Goal: Task Accomplishment & Management: Use online tool/utility

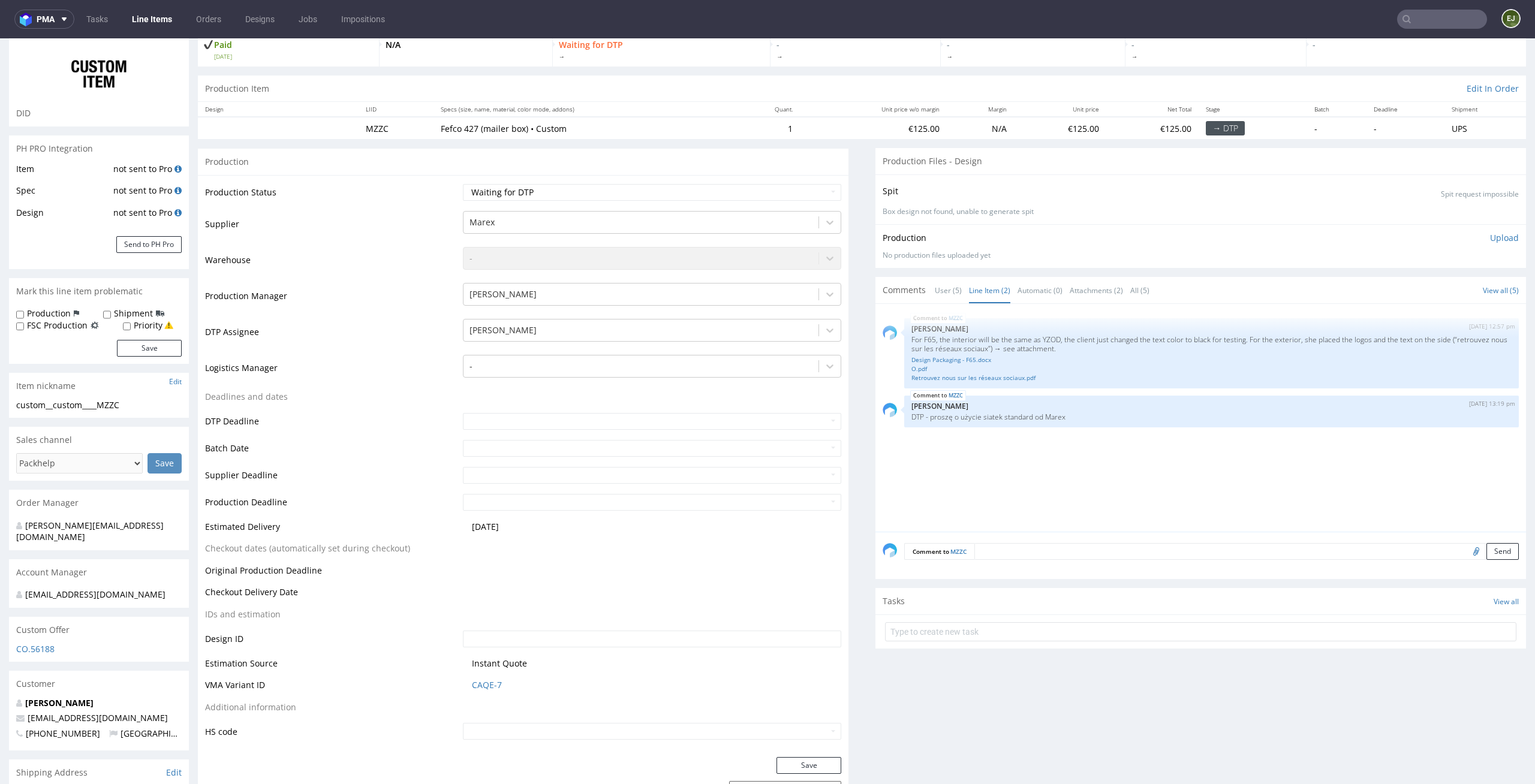
drag, startPoint x: 134, startPoint y: 412, endPoint x: 0, endPoint y: 412, distance: 134.0
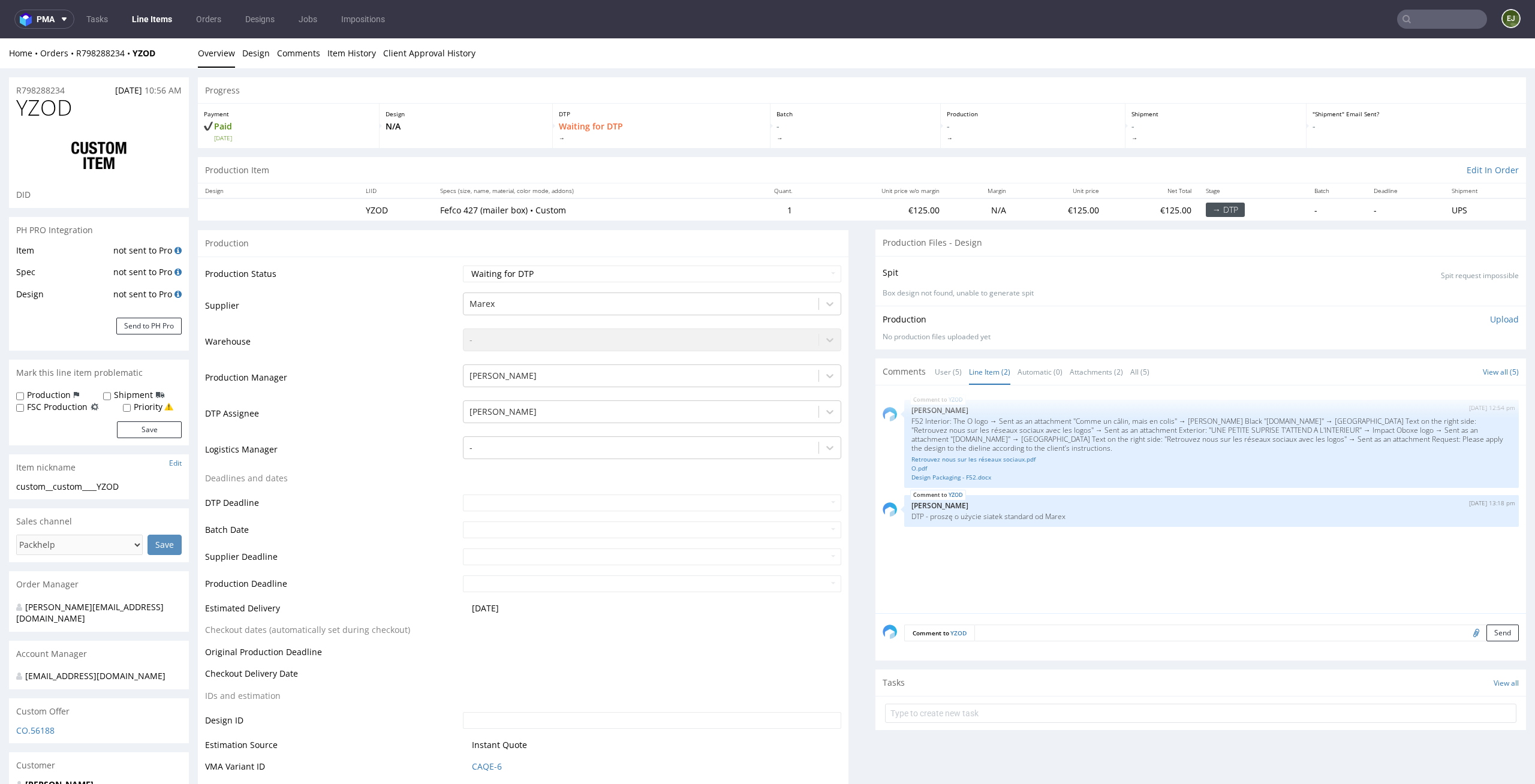
click at [647, 110] on p "DTP" at bounding box center [661, 114] width 205 height 8
drag, startPoint x: 137, startPoint y: 488, endPoint x: 5, endPoint y: 488, distance: 132.0
copy div "custom__custom____YZOD"
drag, startPoint x: 80, startPoint y: 89, endPoint x: 0, endPoint y: 89, distance: 80.0
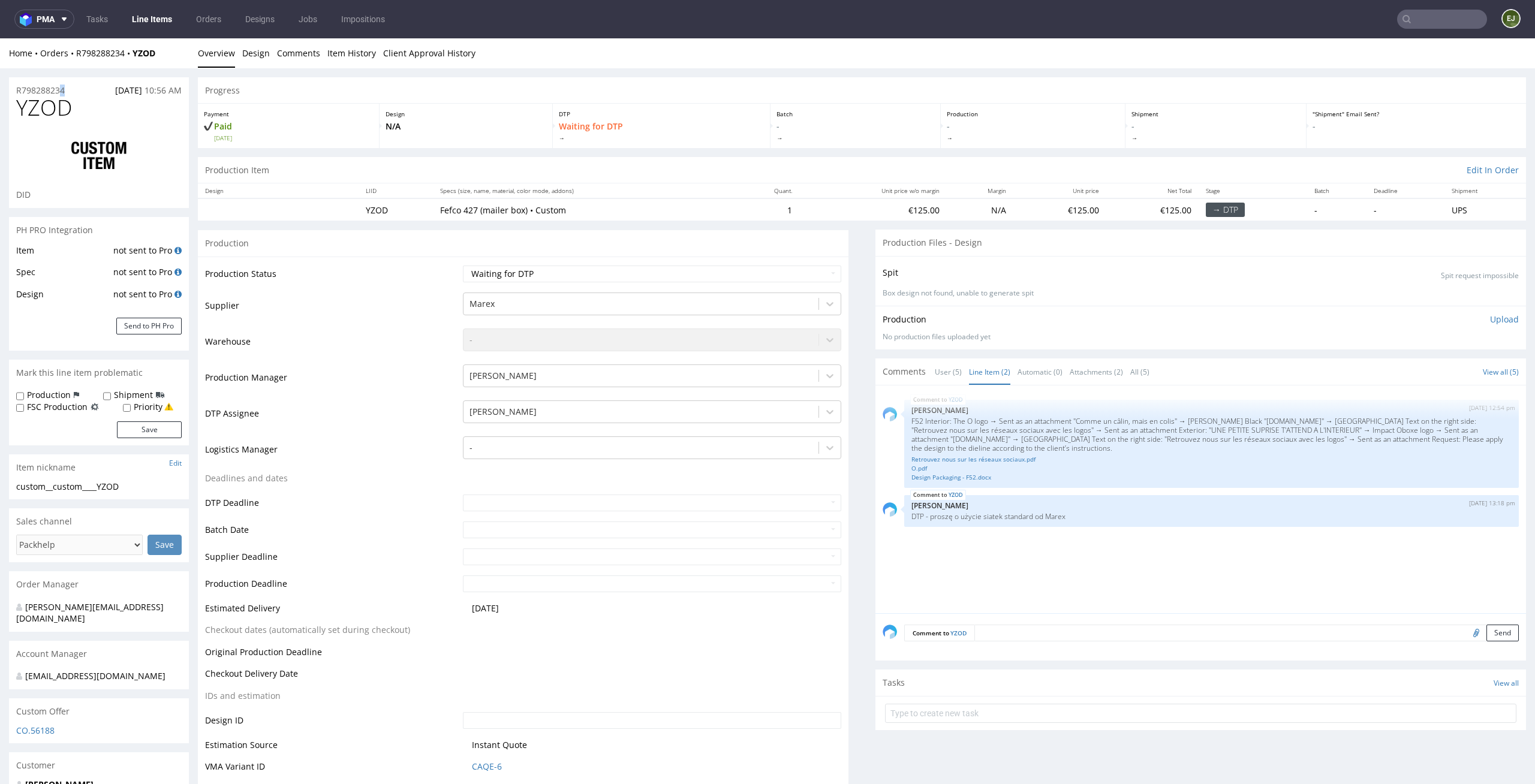
copy p "R798288234"
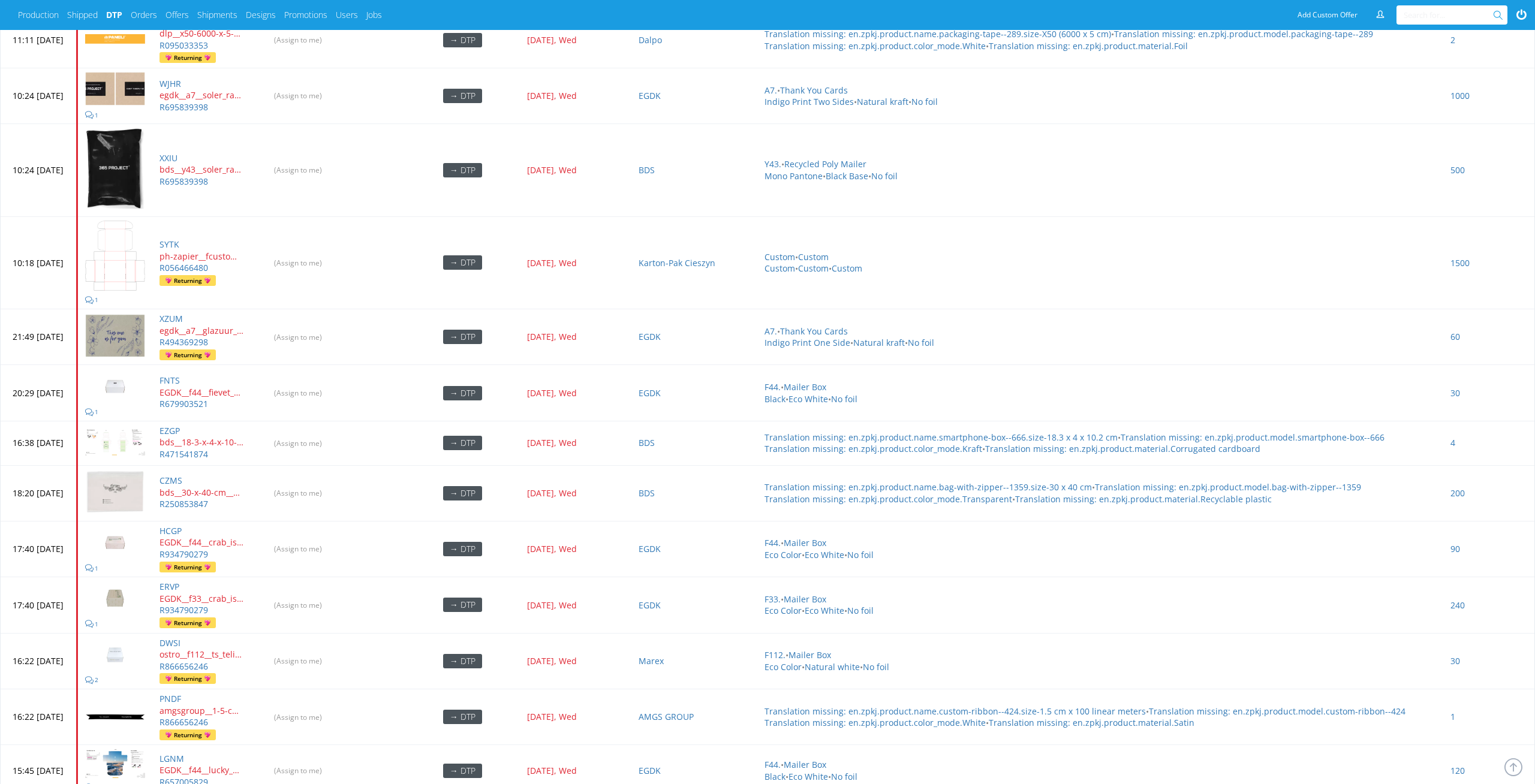
scroll to position [5062, 0]
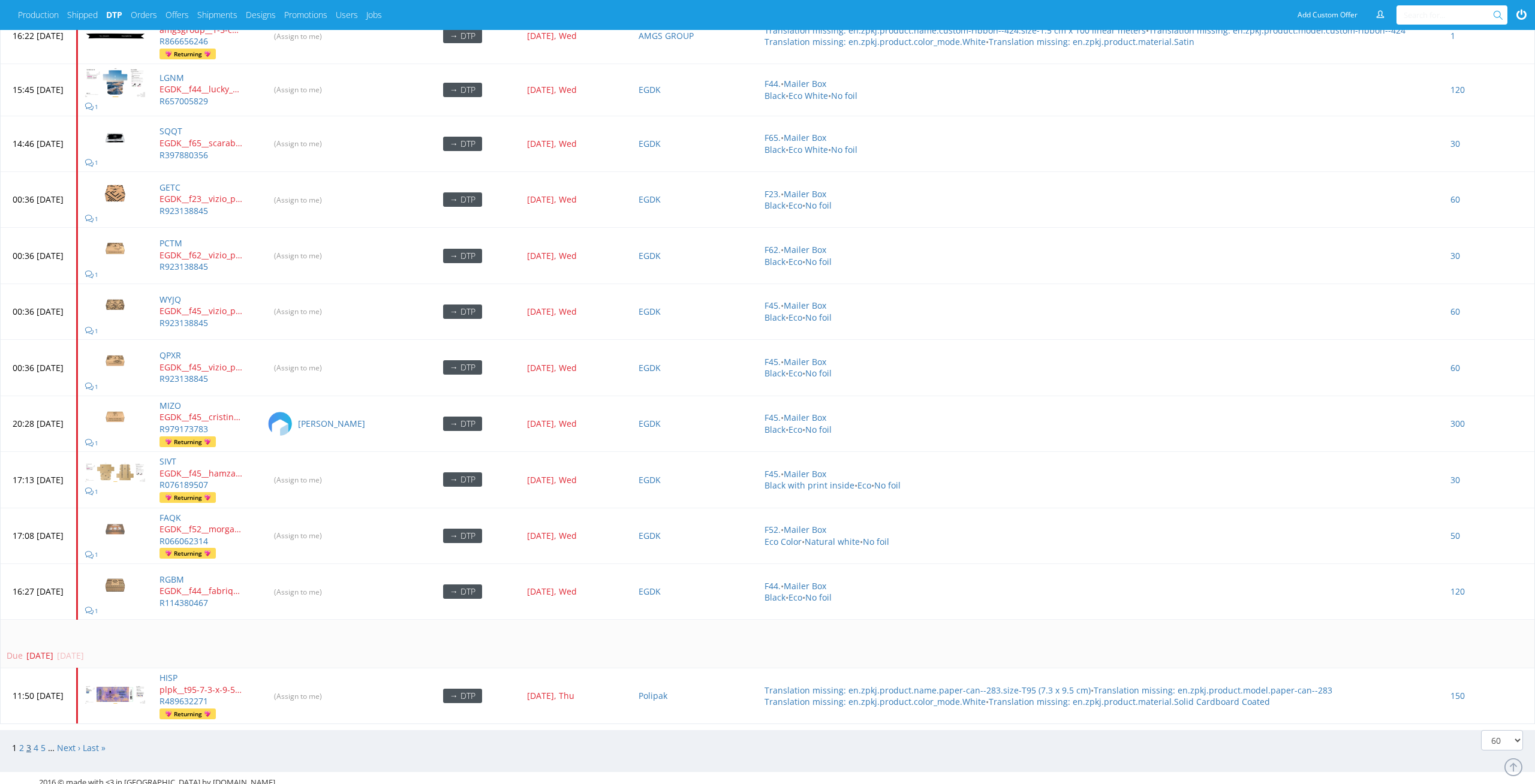
click at [26, 742] on link "3" at bounding box center [29, 747] width 5 height 11
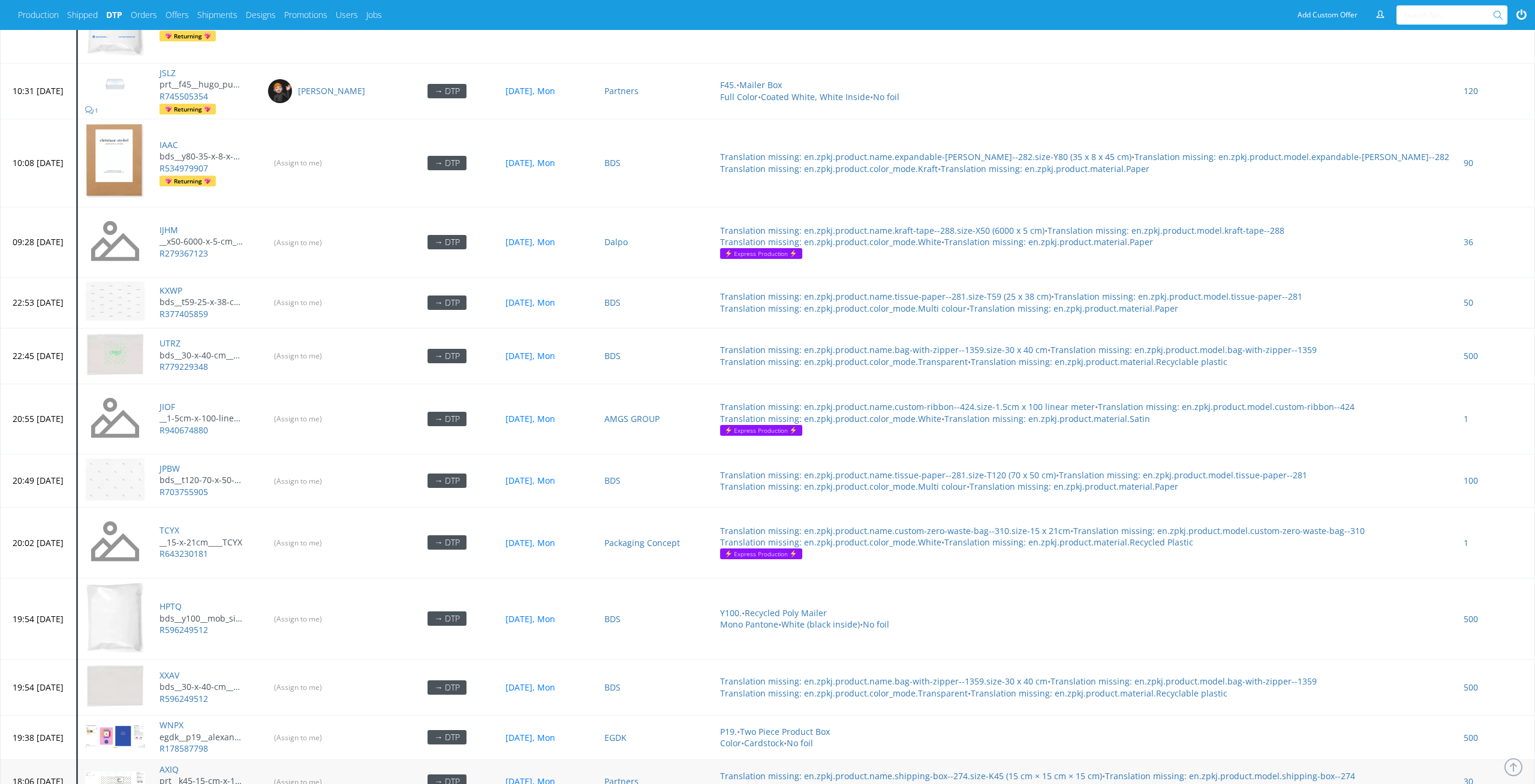
scroll to position [4130, 0]
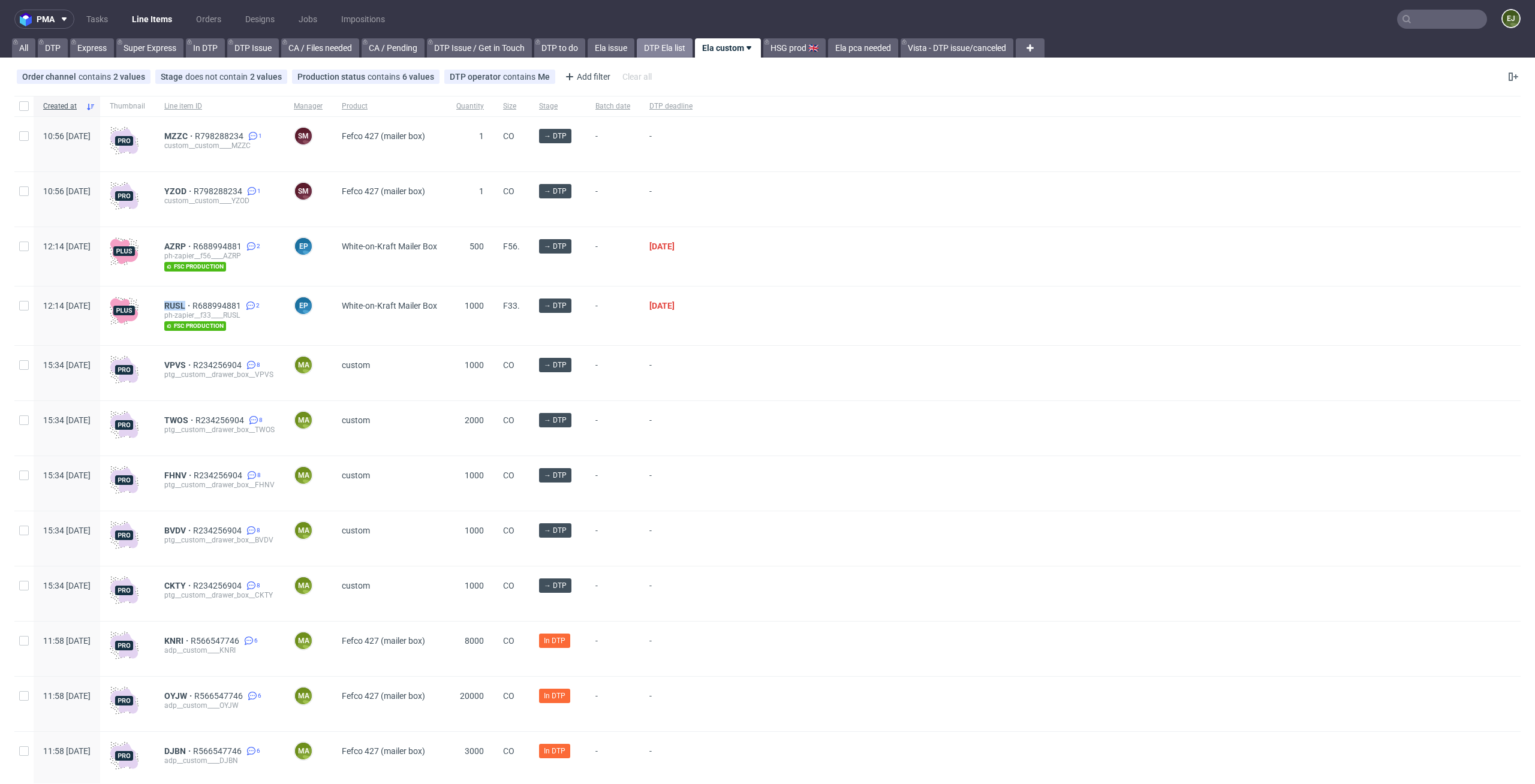
click at [677, 48] on link "DTP Ela list" at bounding box center [665, 48] width 56 height 20
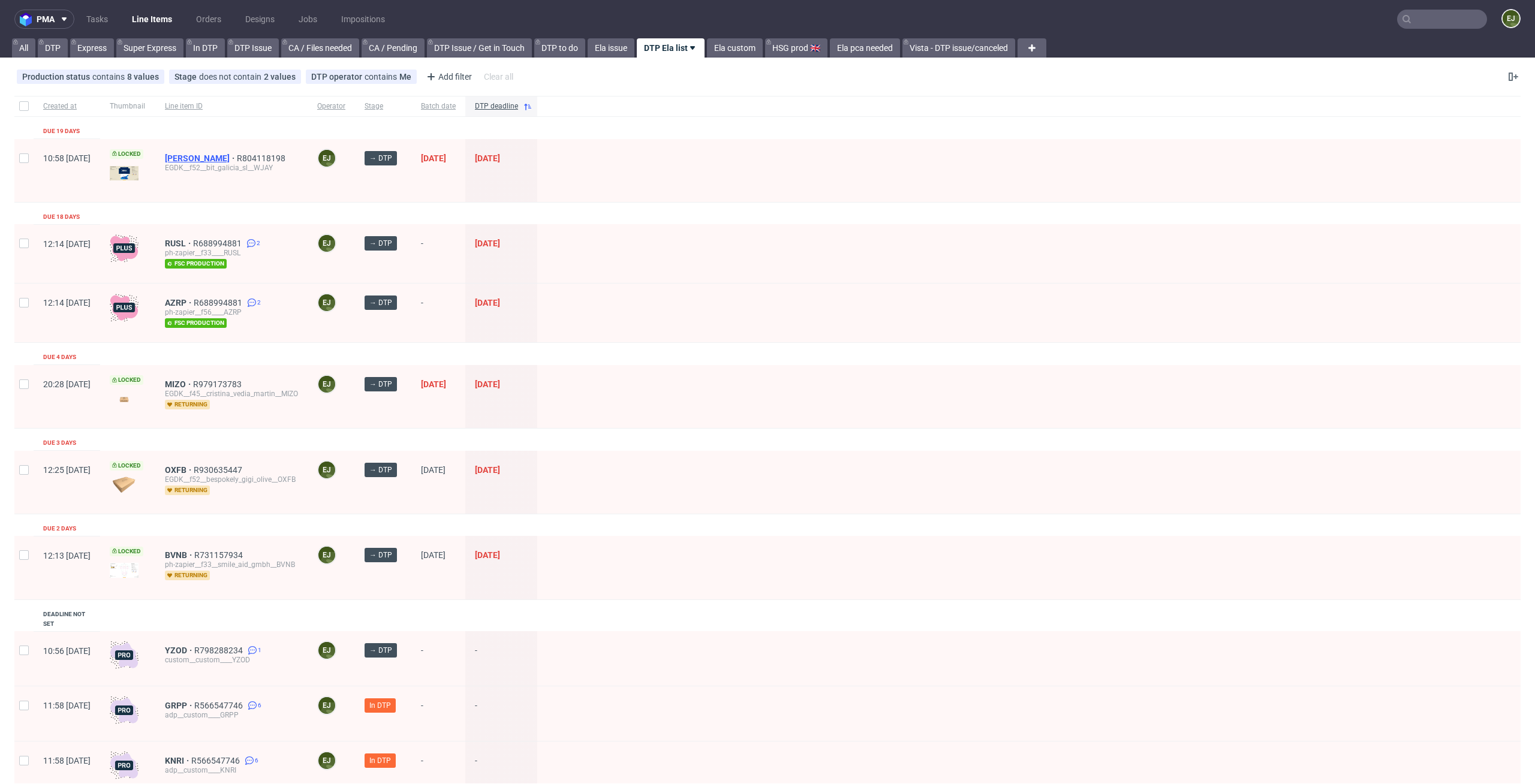
click at [212, 160] on span "[PERSON_NAME]" at bounding box center [200, 158] width 72 height 9
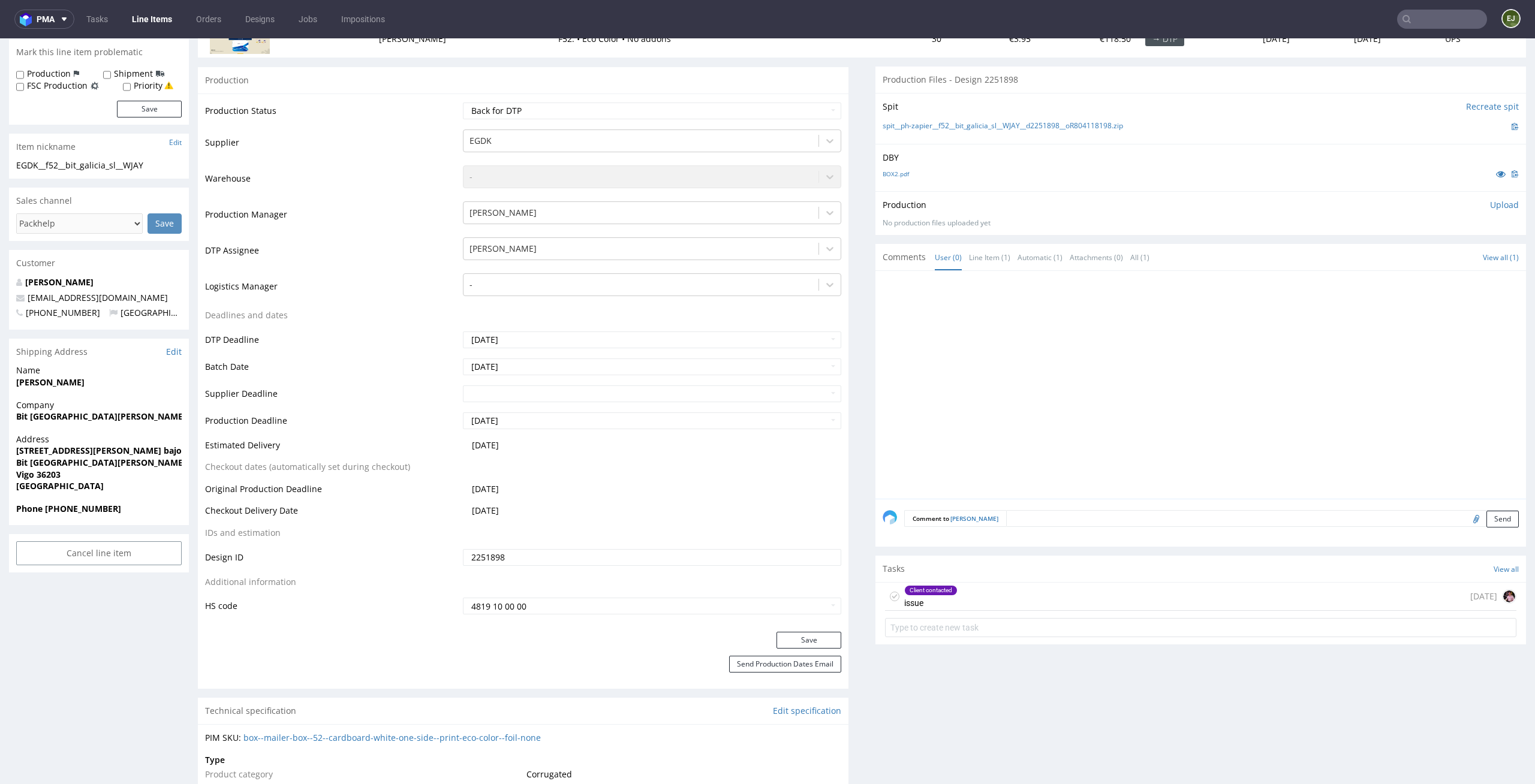
scroll to position [222, 0]
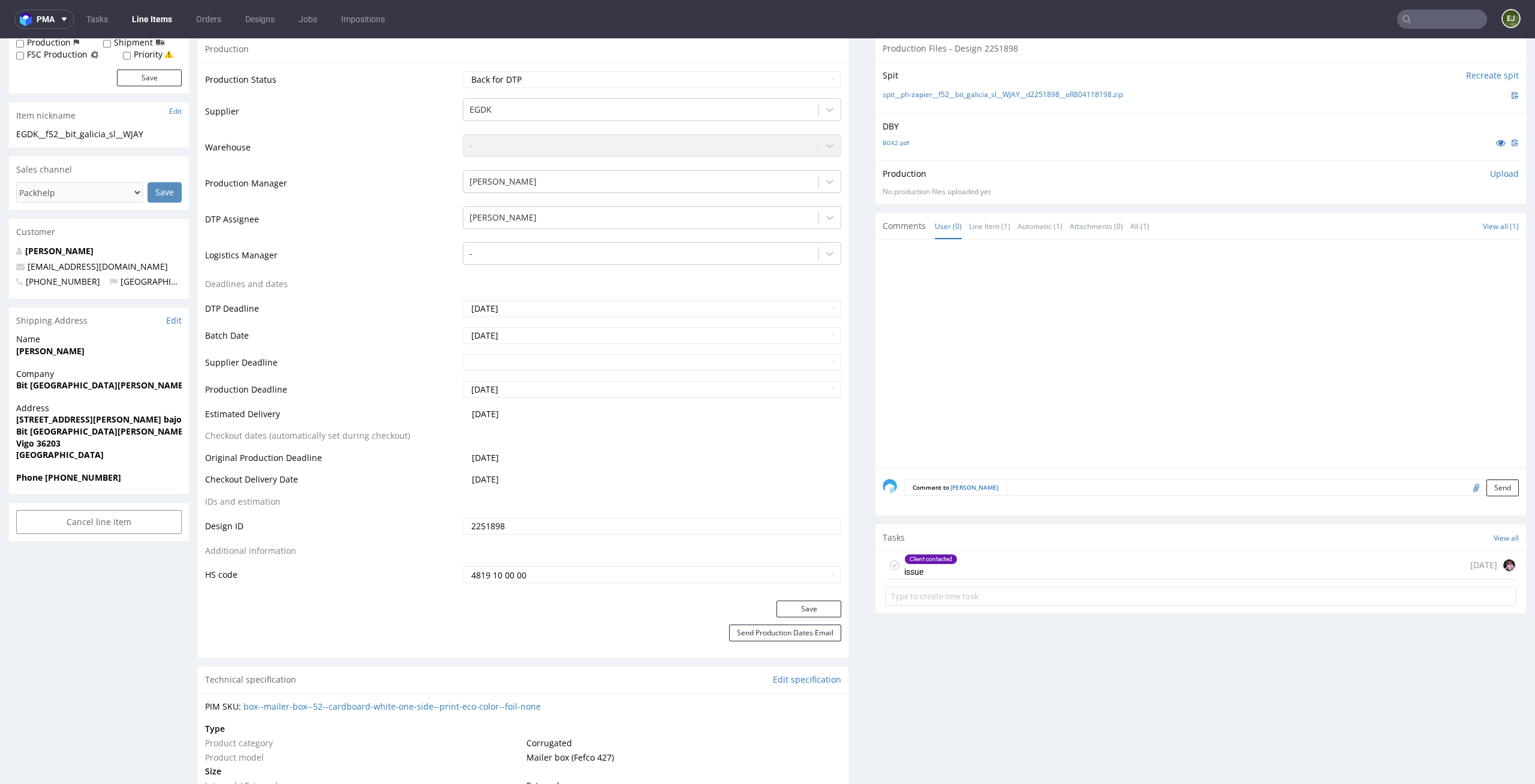
click at [937, 567] on div "Client contacted issue" at bounding box center [930, 565] width 54 height 27
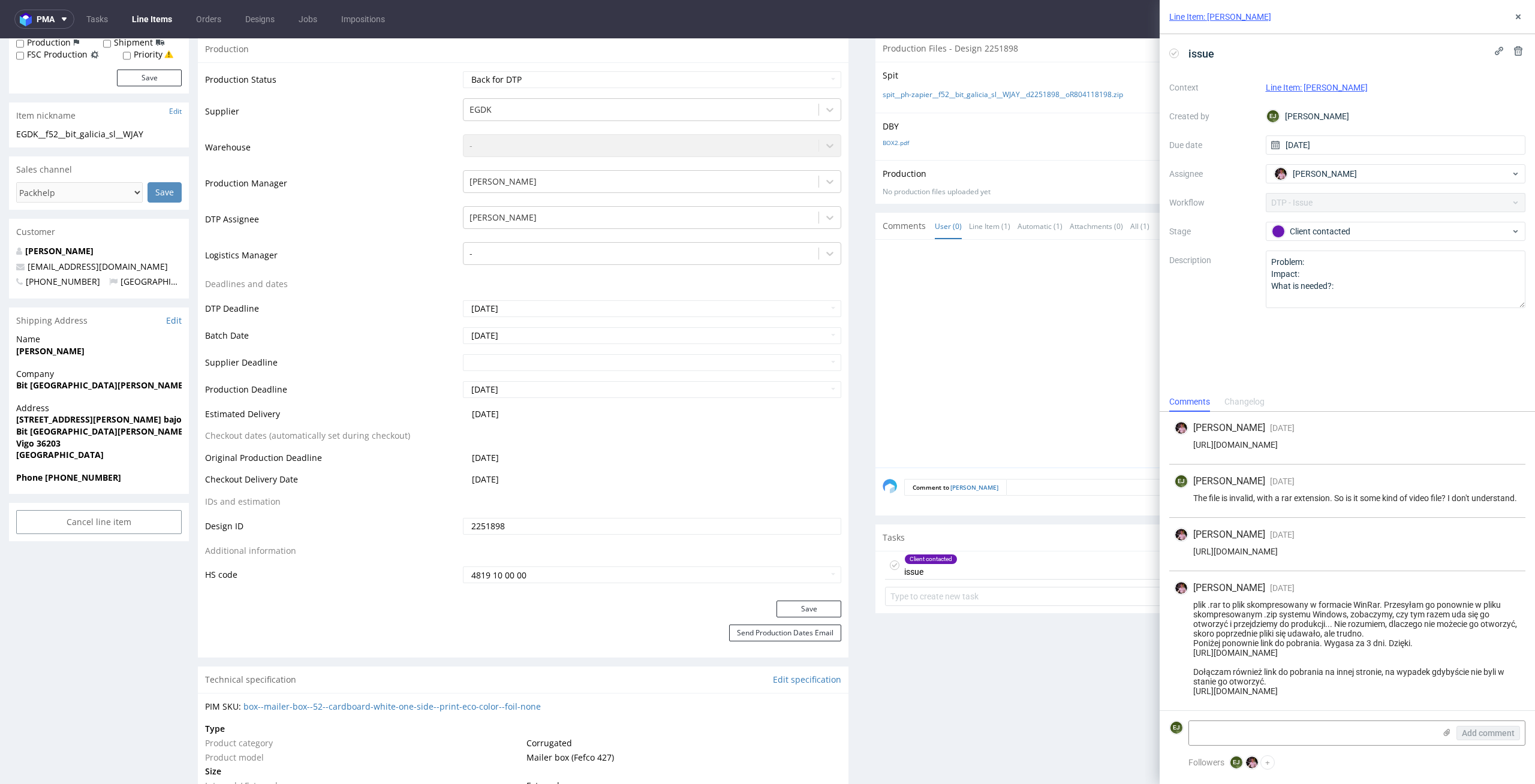
scroll to position [522, 0]
drag, startPoint x: 1456, startPoint y: 694, endPoint x: 1148, endPoint y: 693, distance: 308.0
click at [1148, 693] on div "Line Item: WJAY issue Context Line Item: [PERSON_NAME] Created by [PERSON_NAME]…" at bounding box center [1340, 392] width 390 height 784
copy div "[URL][DOMAIN_NAME]"
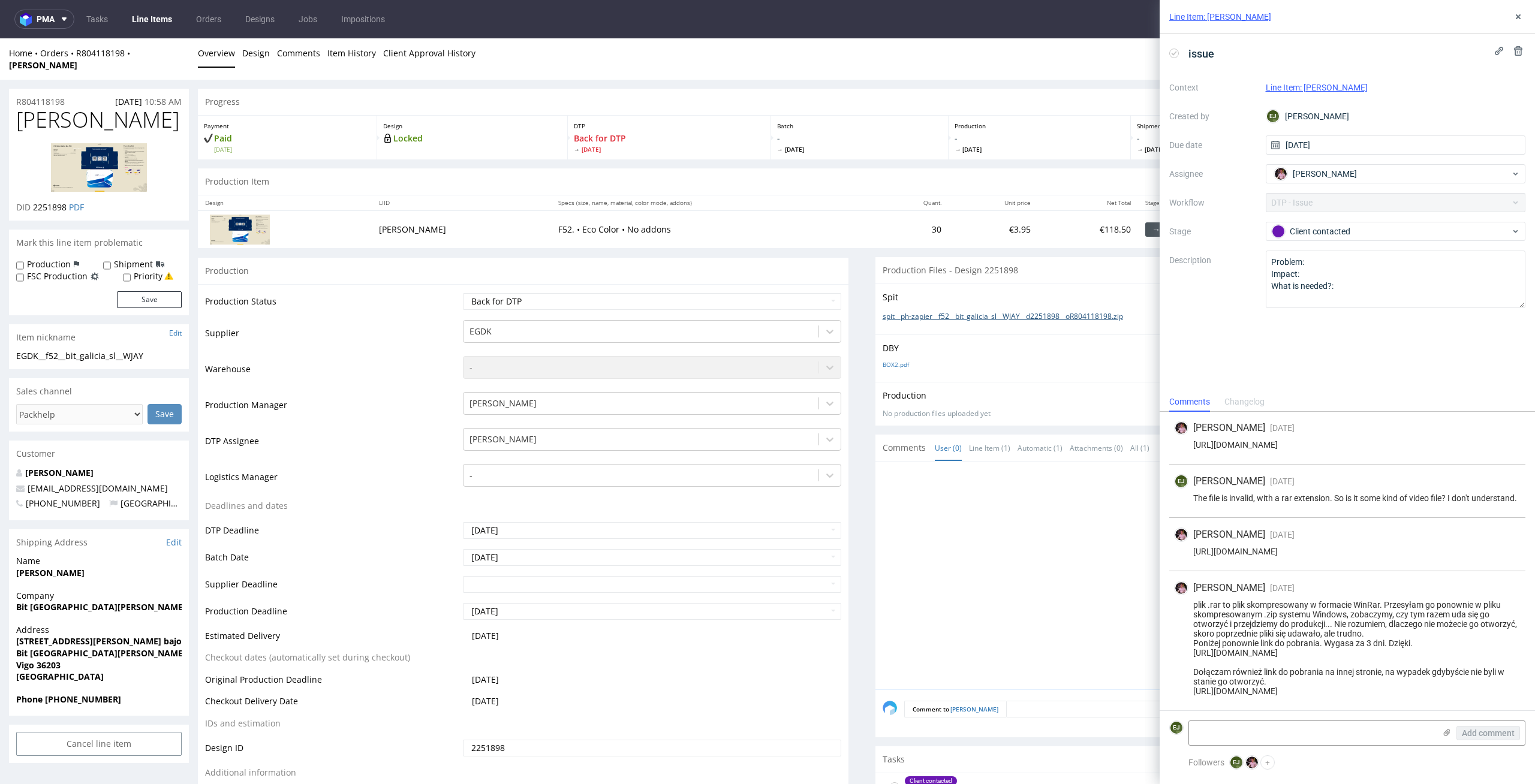
click at [919, 312] on link "spit__ph-zapier__f52__bit_galicia_sl__WJAY__d2251898__oR804118198.zip" at bounding box center [1002, 317] width 240 height 10
click at [894, 360] on link "BOX2.pdf" at bounding box center [895, 364] width 26 height 8
click at [949, 195] on th "Unit price" at bounding box center [994, 203] width 90 height 15
